Goal: Task Accomplishment & Management: Manage account settings

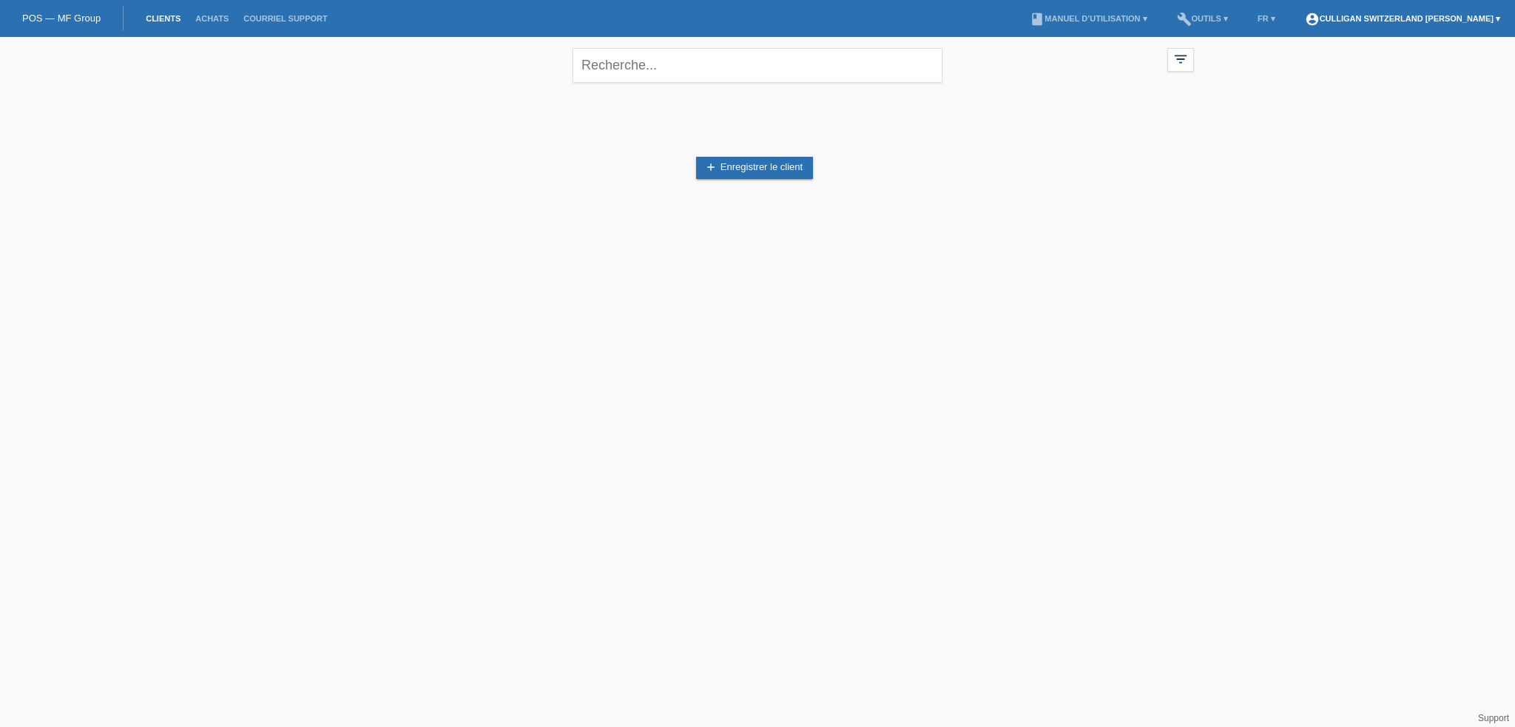
click at [1325, 17] on link "account_circle Culligan [GEOGRAPHIC_DATA] [PERSON_NAME] ▾" at bounding box center [1402, 18] width 210 height 9
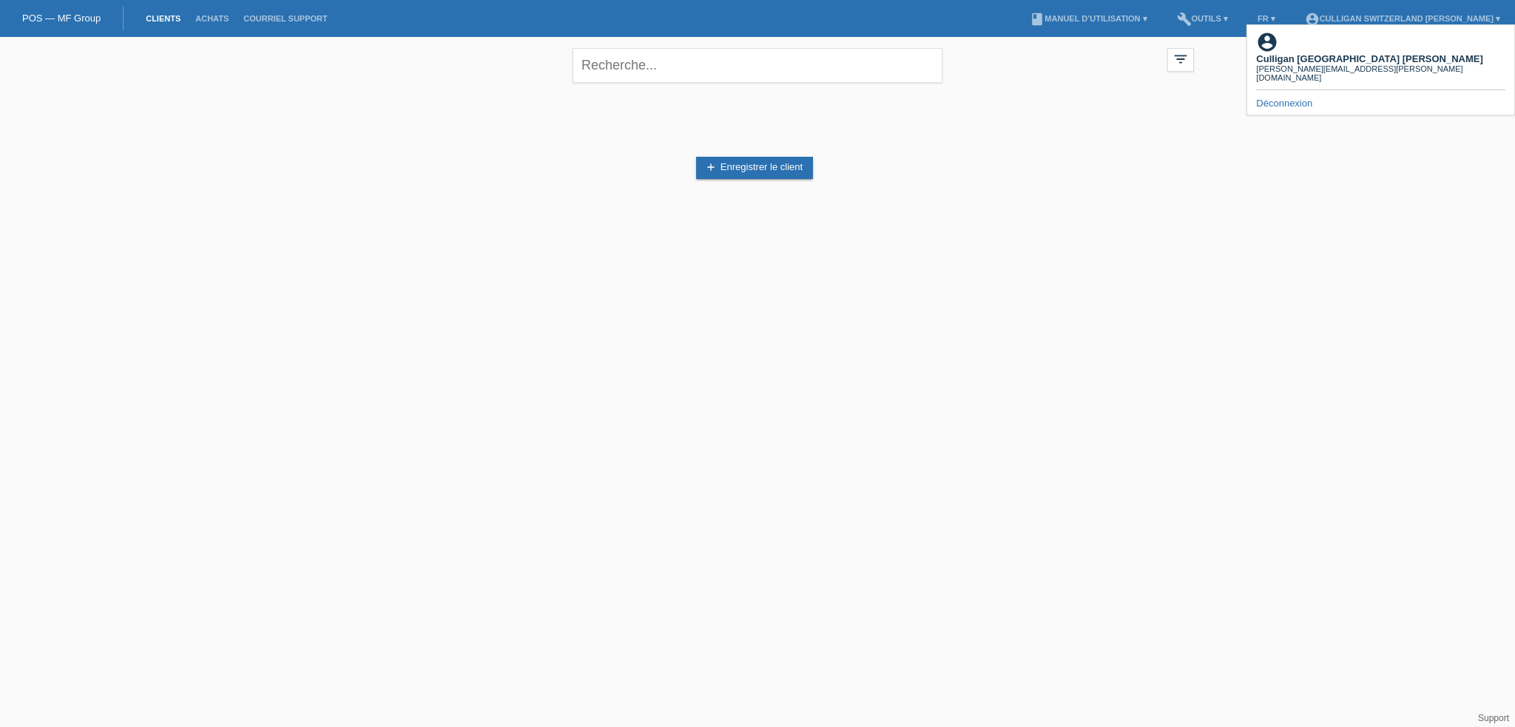
drag, startPoint x: 1226, startPoint y: 226, endPoint x: 1222, endPoint y: 219, distance: 8.0
click at [1226, 226] on div "close filter_list view_module Afficher tous les clients star Afficher les clien…" at bounding box center [757, 145] width 1515 height 216
click at [1169, 18] on link "build Outils ▾" at bounding box center [1202, 18] width 66 height 9
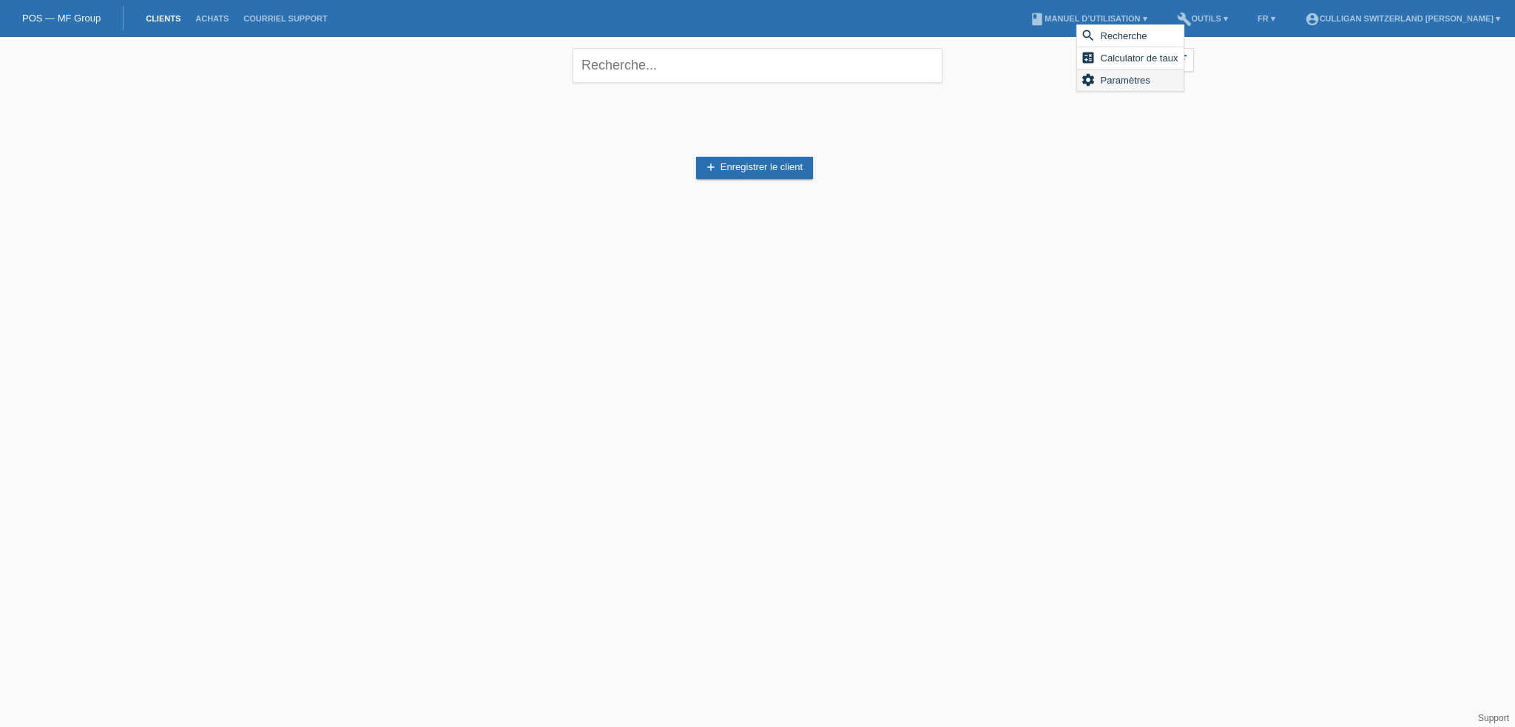
click at [1125, 79] on span "Paramètres" at bounding box center [1125, 80] width 54 height 18
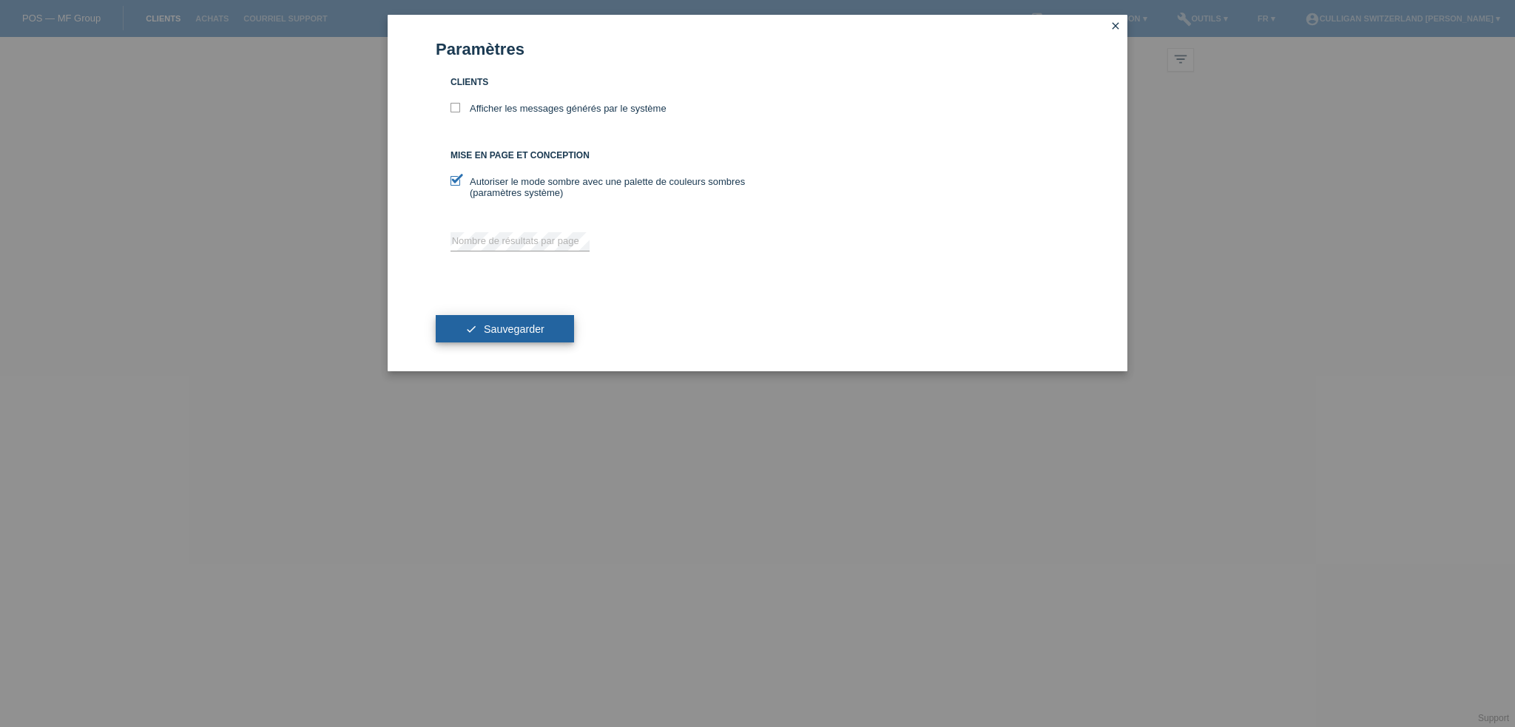
click at [534, 322] on button "check Sauvegarder" at bounding box center [505, 329] width 138 height 28
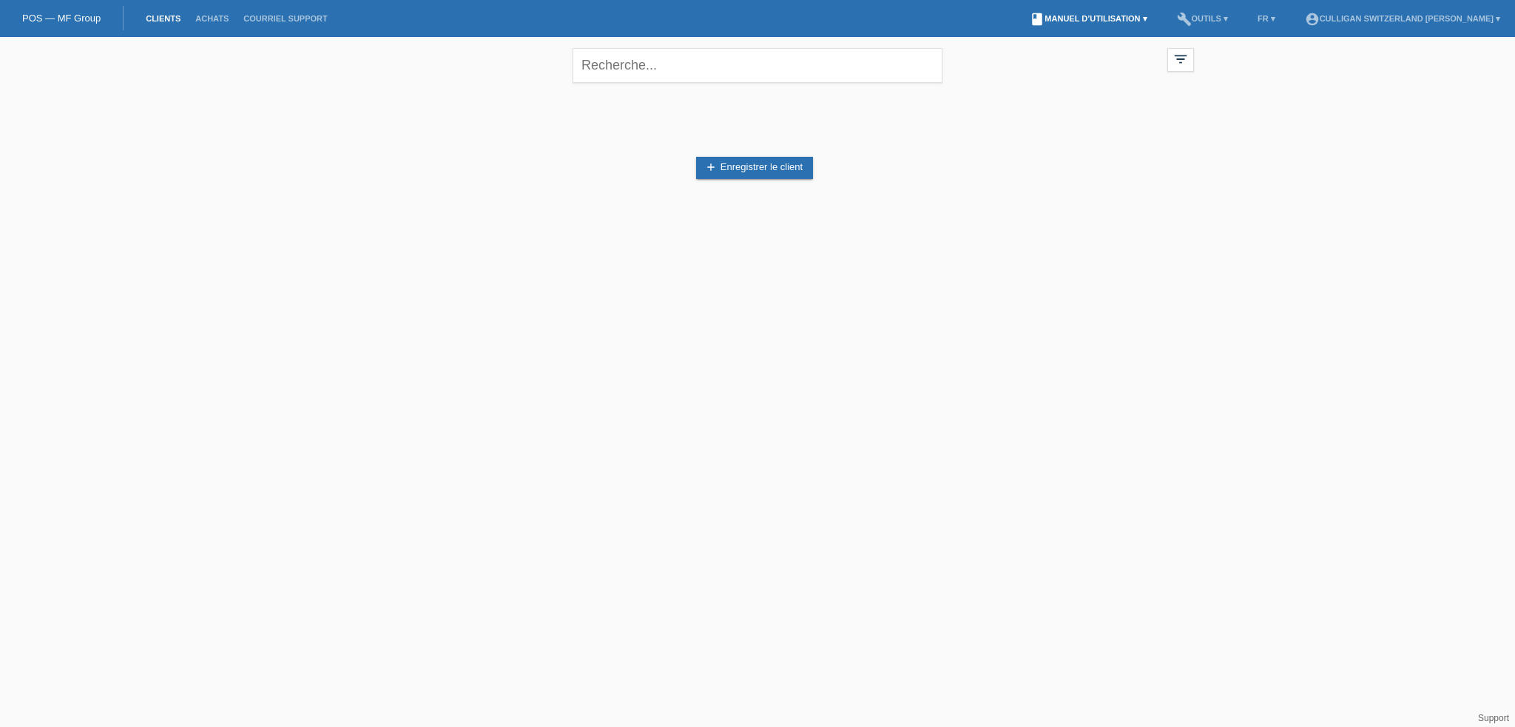
click at [1044, 18] on link "book [PERSON_NAME] d’utilisation ▾" at bounding box center [1088, 18] width 132 height 9
click at [1498, 19] on link "account_circle Culligan [GEOGRAPHIC_DATA] [PERSON_NAME] ▾" at bounding box center [1402, 18] width 210 height 9
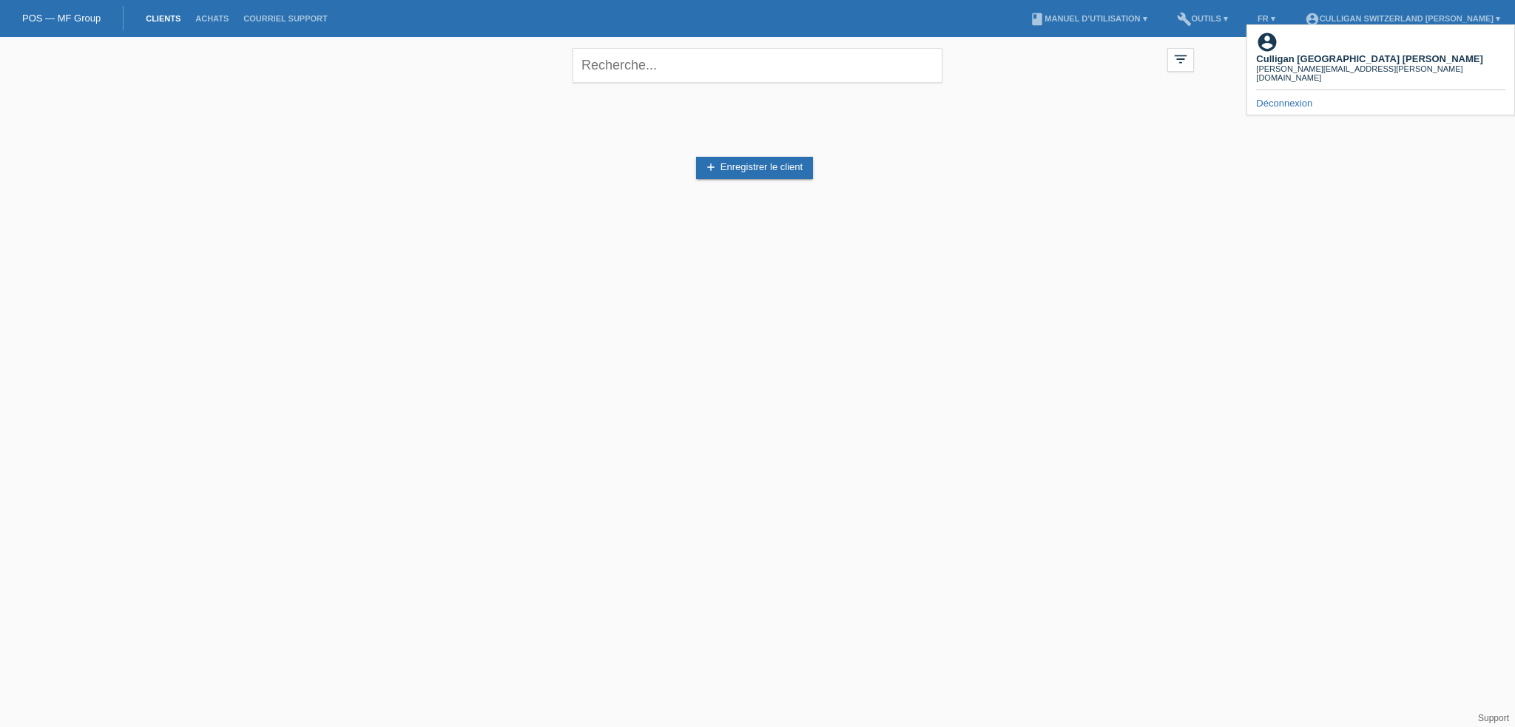
click at [1333, 53] on b "Culligan [GEOGRAPHIC_DATA] [PERSON_NAME]" at bounding box center [1369, 58] width 226 height 11
click at [1210, 217] on div "close filter_list view_module Afficher tous les clients star Afficher les clien…" at bounding box center [757, 145] width 1515 height 216
click at [1183, 64] on icon "filter_list" at bounding box center [1180, 59] width 16 height 16
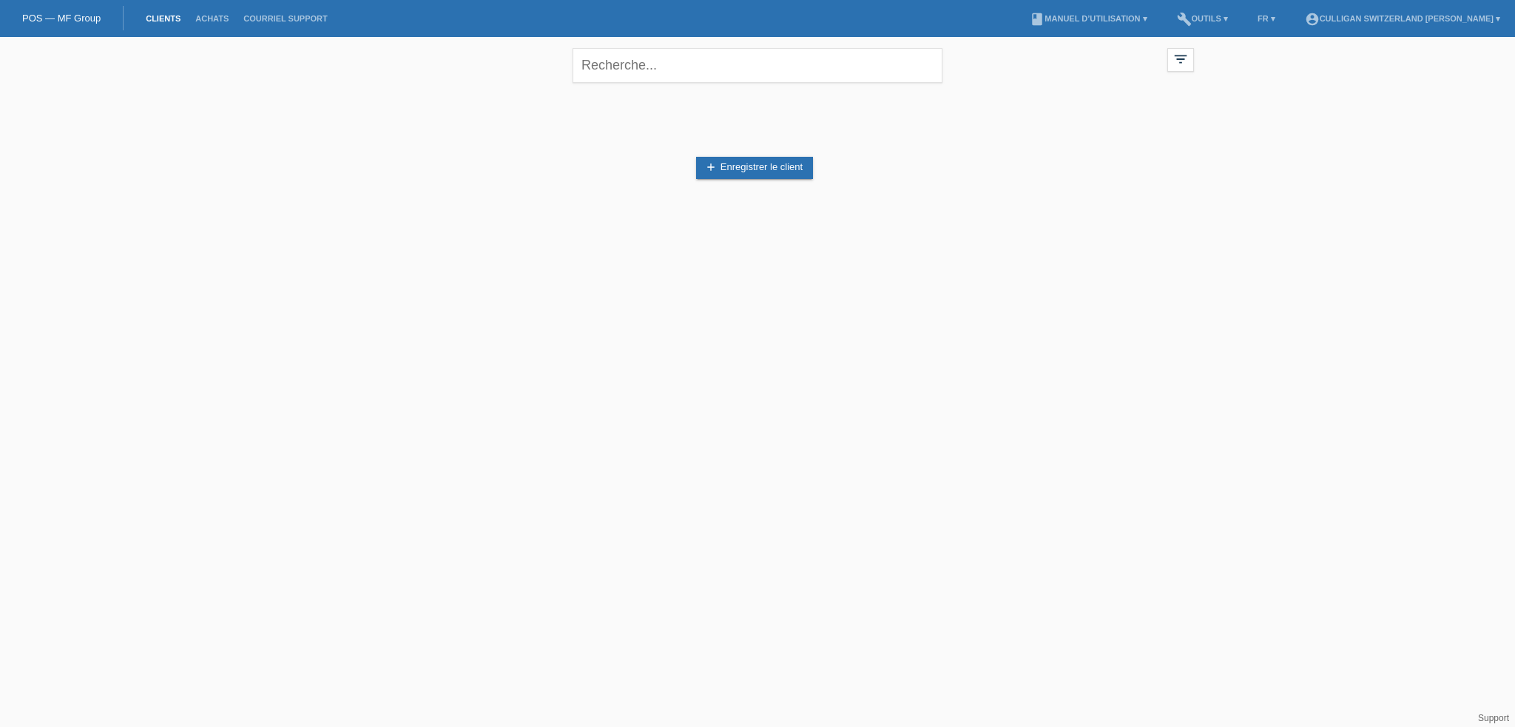
click at [430, 218] on div "add Enregistrer le client" at bounding box center [757, 168] width 873 height 141
